Goal: Navigation & Orientation: Find specific page/section

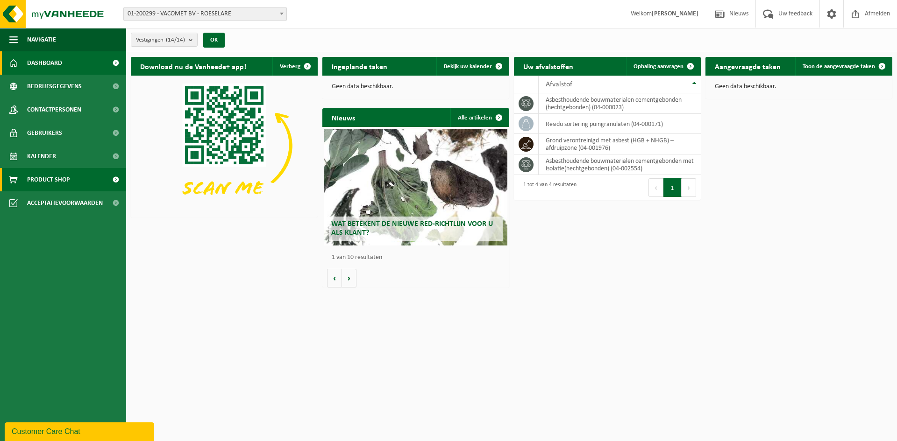
click at [65, 180] on span "Product Shop" at bounding box center [48, 179] width 42 height 23
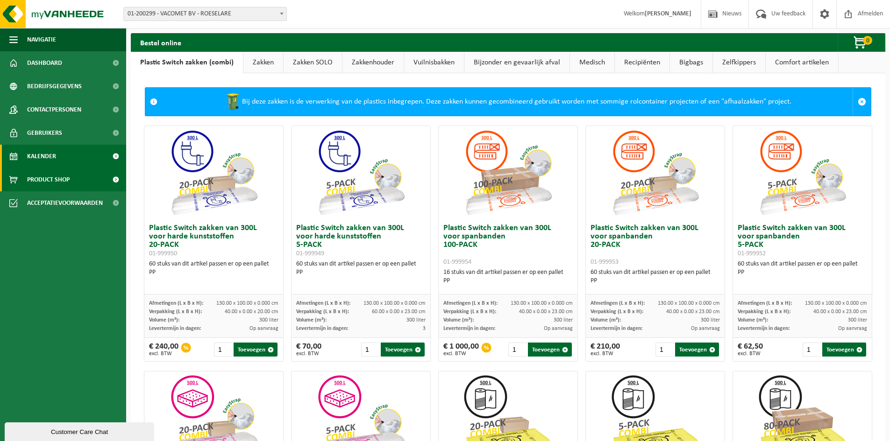
click at [59, 156] on link "Kalender" at bounding box center [63, 156] width 126 height 23
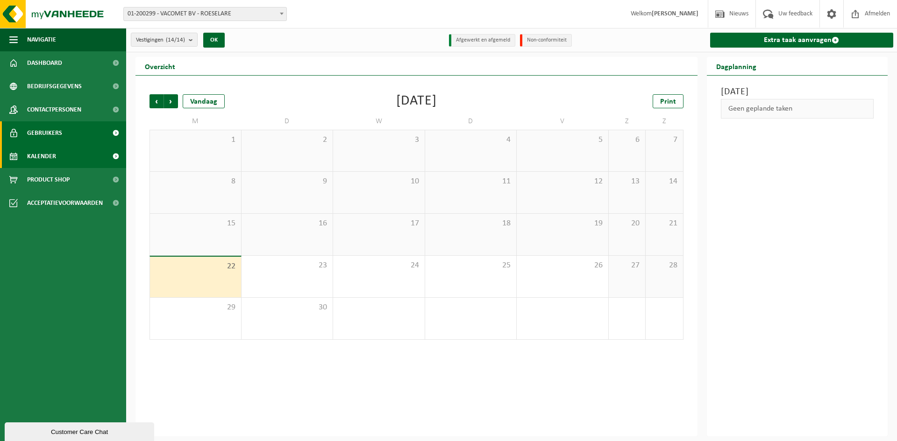
click at [57, 135] on span "Gebruikers" at bounding box center [44, 132] width 35 height 23
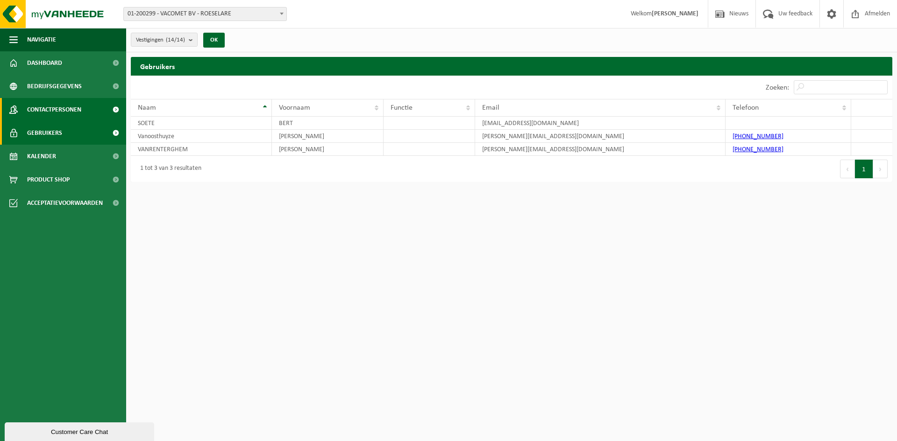
click at [61, 109] on span "Contactpersonen" at bounding box center [54, 109] width 54 height 23
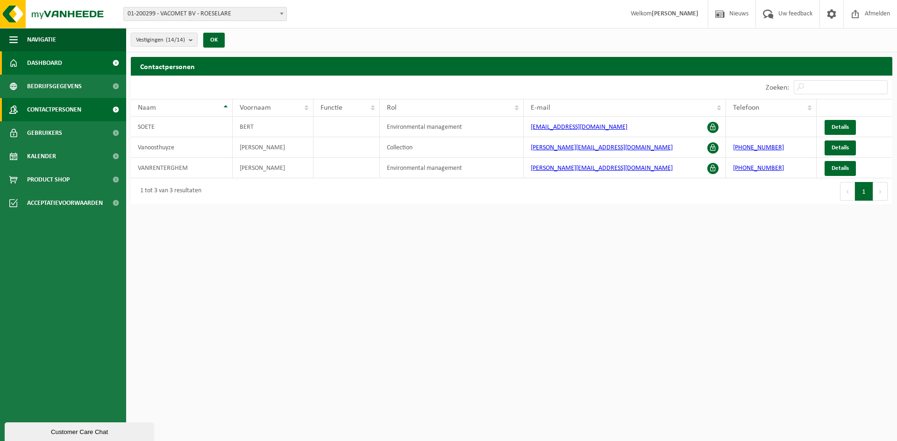
click at [70, 64] on link "Dashboard" at bounding box center [63, 62] width 126 height 23
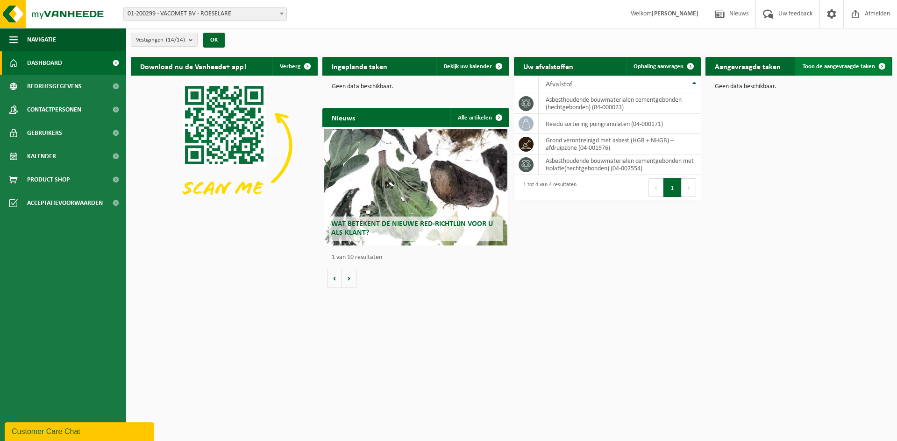
click at [857, 64] on span "Toon de aangevraagde taken" at bounding box center [838, 67] width 72 height 6
